Goal: Find specific page/section

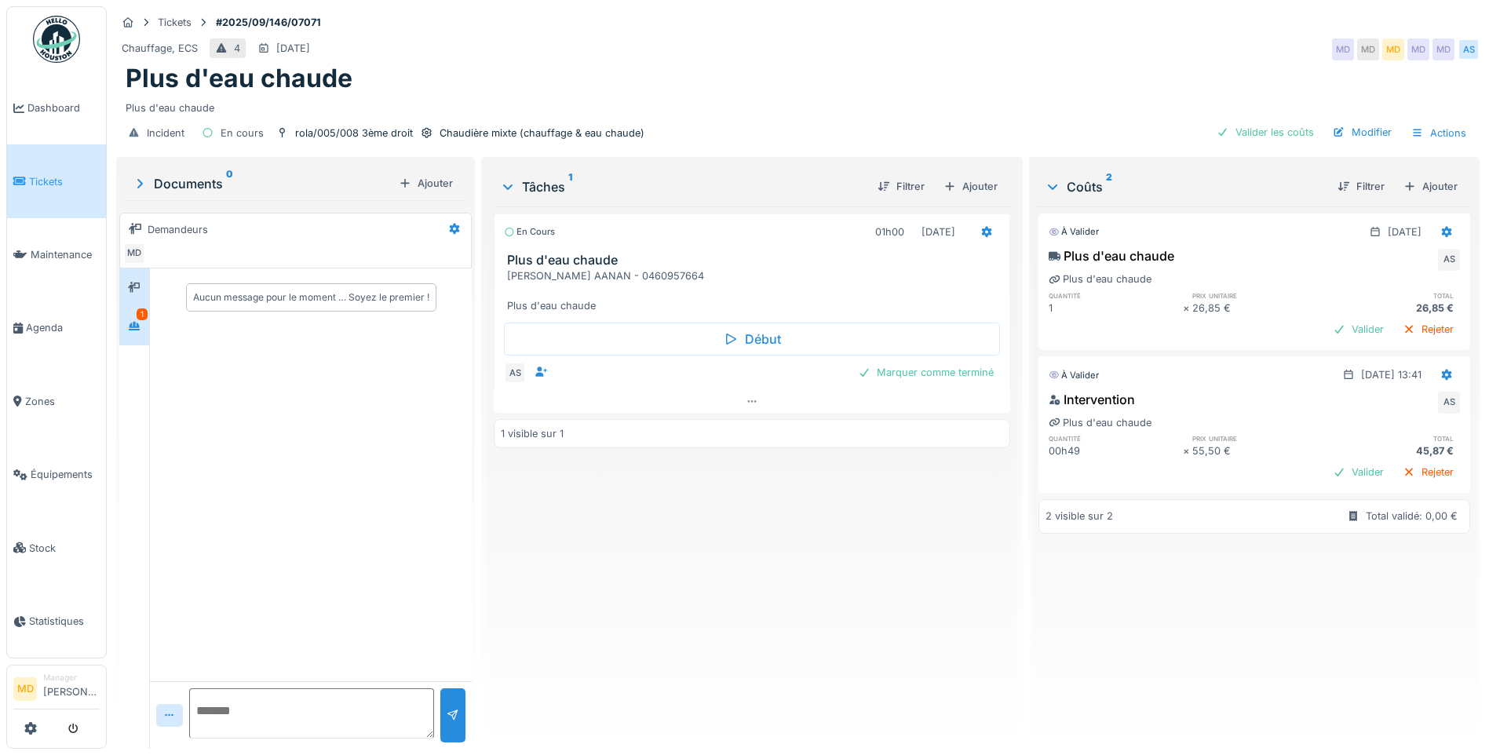
click at [130, 323] on icon at bounding box center [134, 326] width 13 height 10
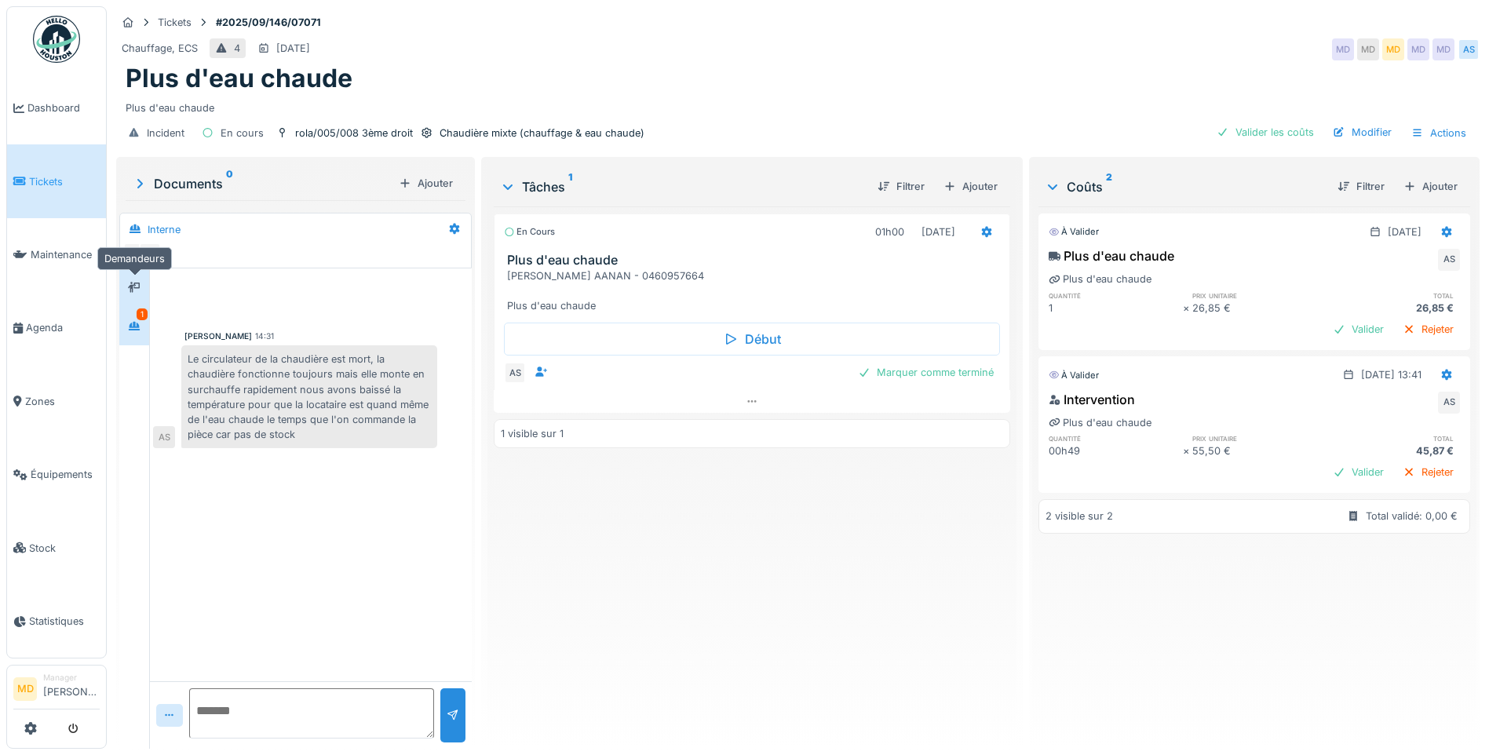
click at [140, 285] on icon at bounding box center [134, 288] width 13 height 10
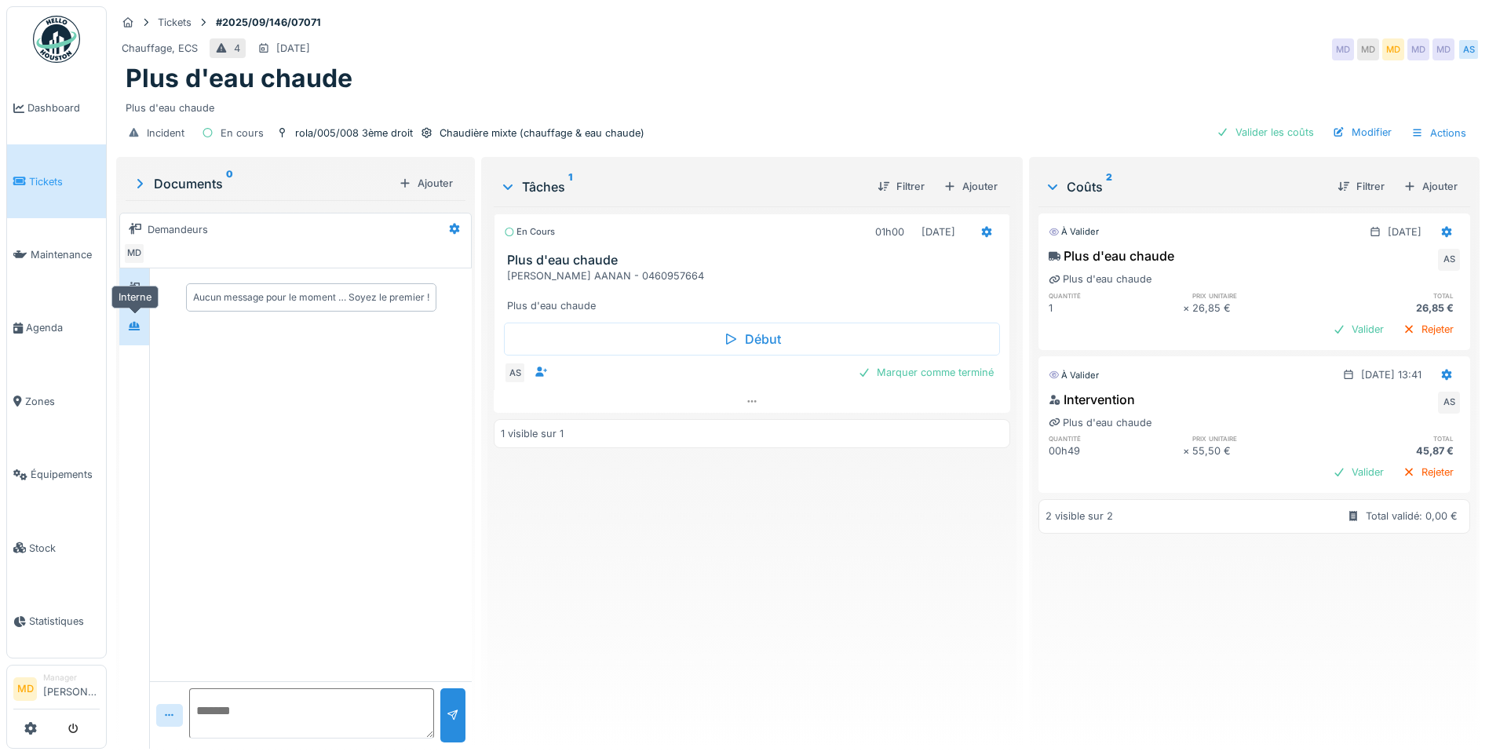
click at [136, 327] on icon at bounding box center [134, 326] width 11 height 9
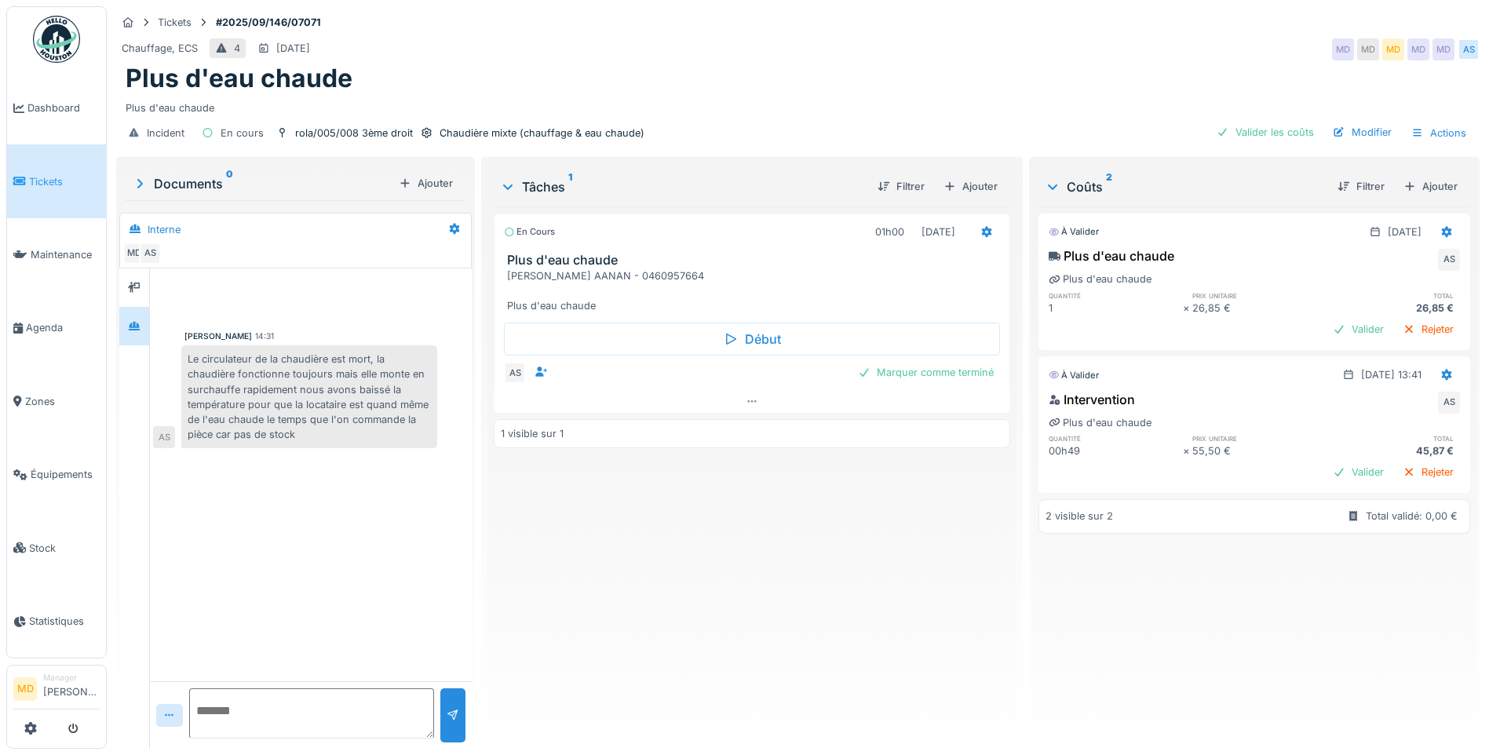
click at [1139, 64] on div "Plus d'eau chaude" at bounding box center [798, 79] width 1344 height 30
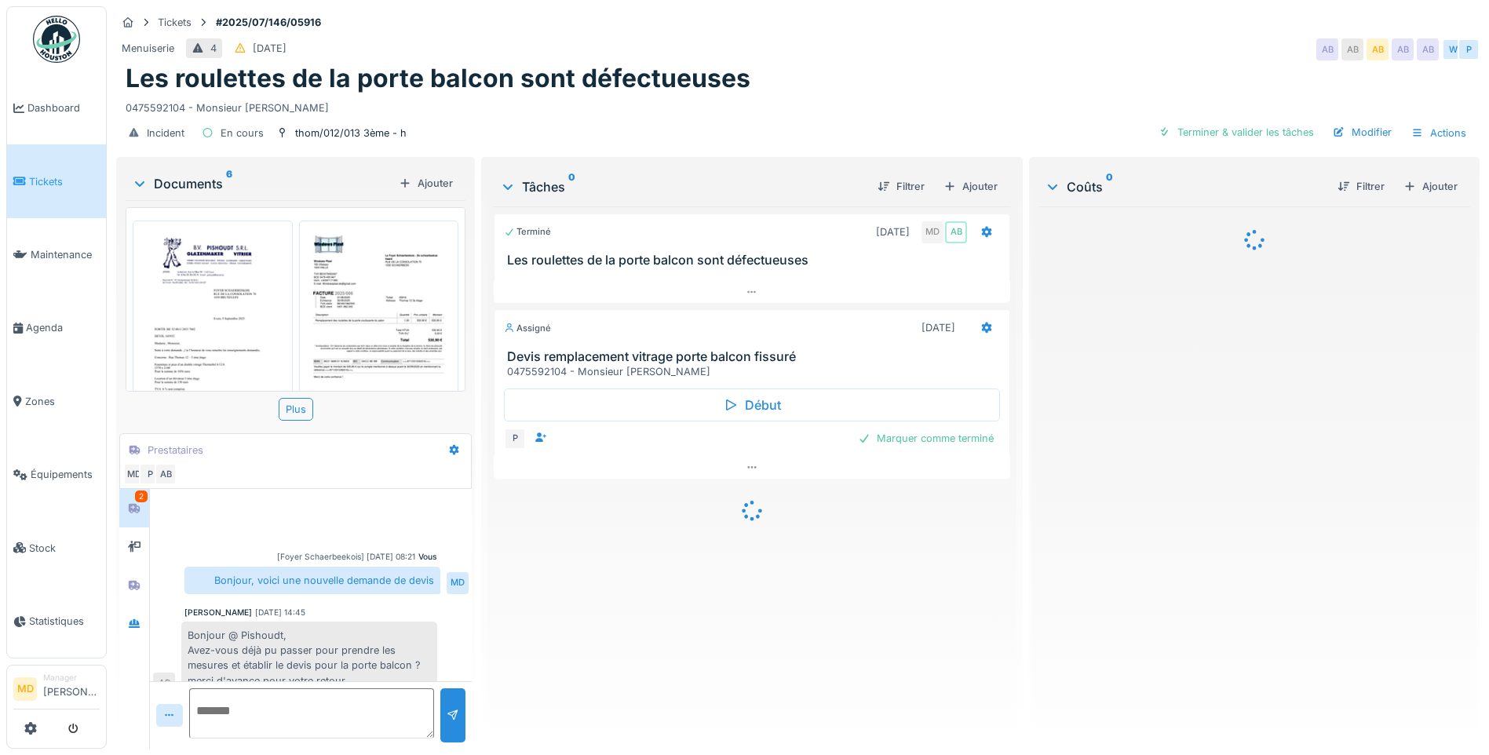
scroll to position [391, 0]
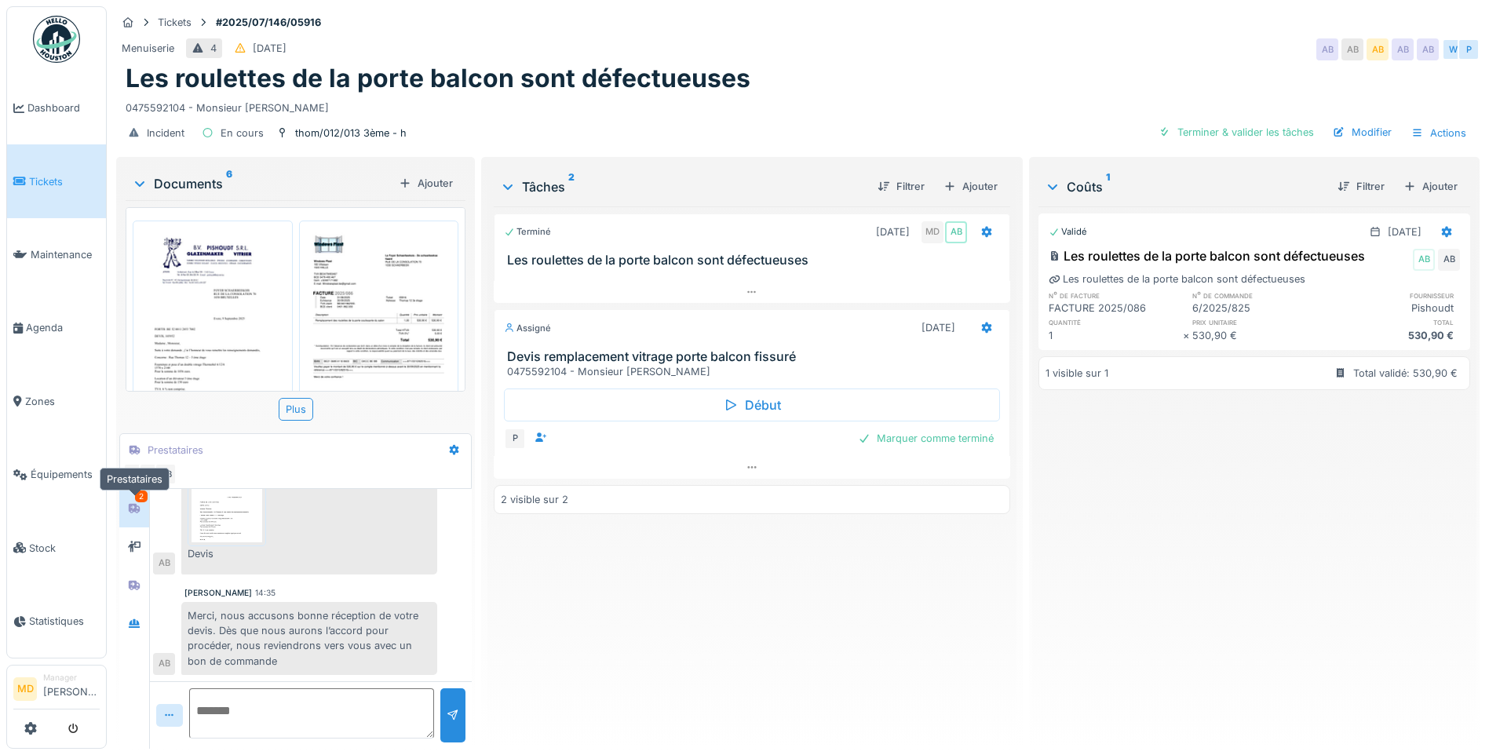
click at [138, 504] on icon at bounding box center [134, 508] width 13 height 10
